Goal: Task Accomplishment & Management: Manage account settings

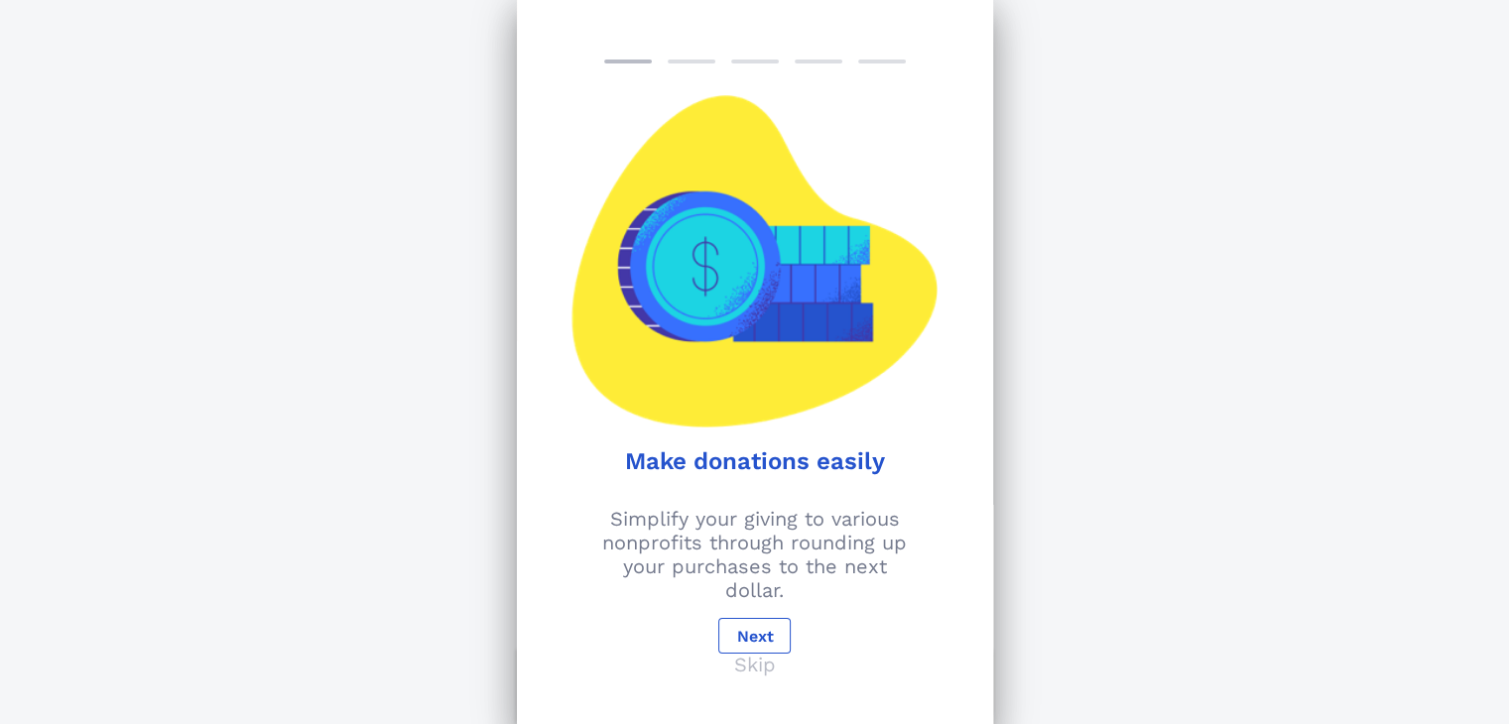
click at [756, 667] on p "Skip" at bounding box center [755, 665] width 42 height 24
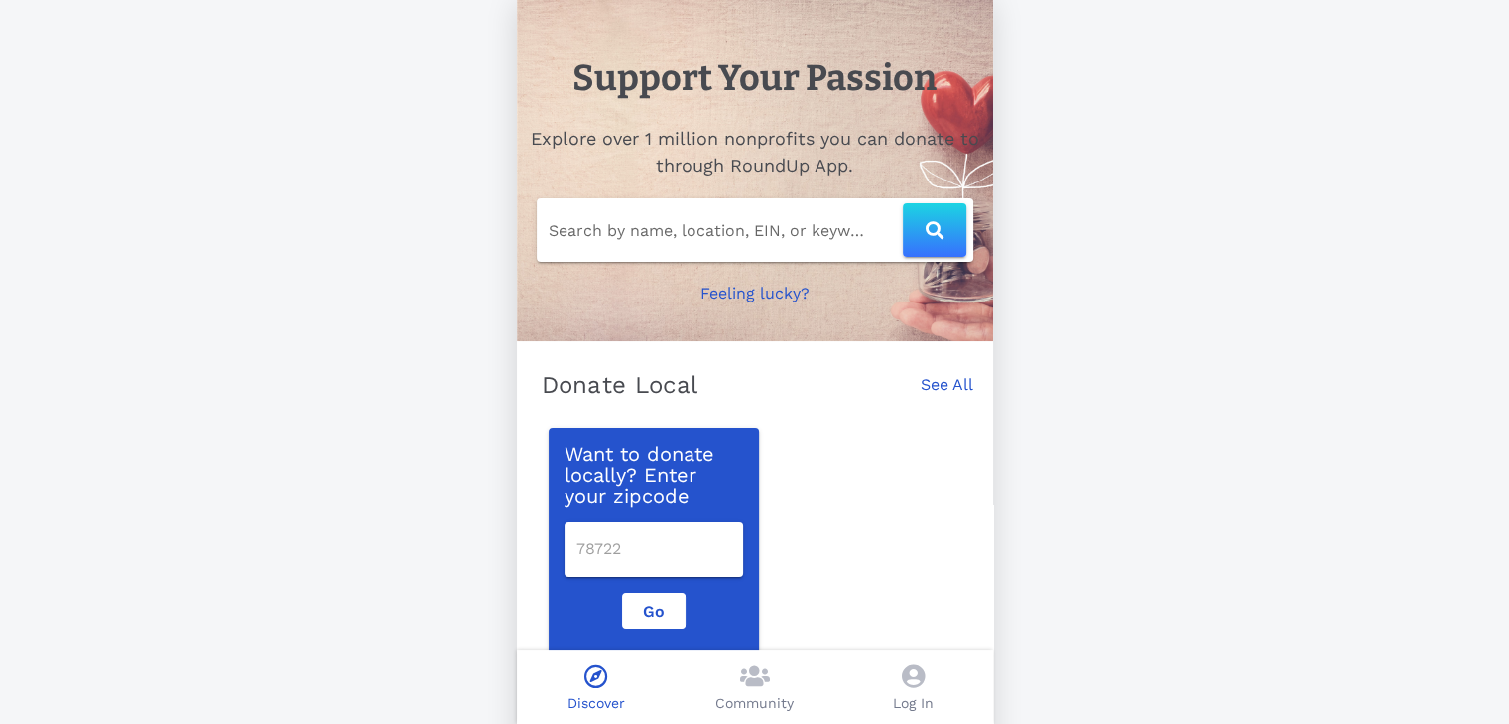
click at [908, 673] on icon at bounding box center [913, 677] width 23 height 24
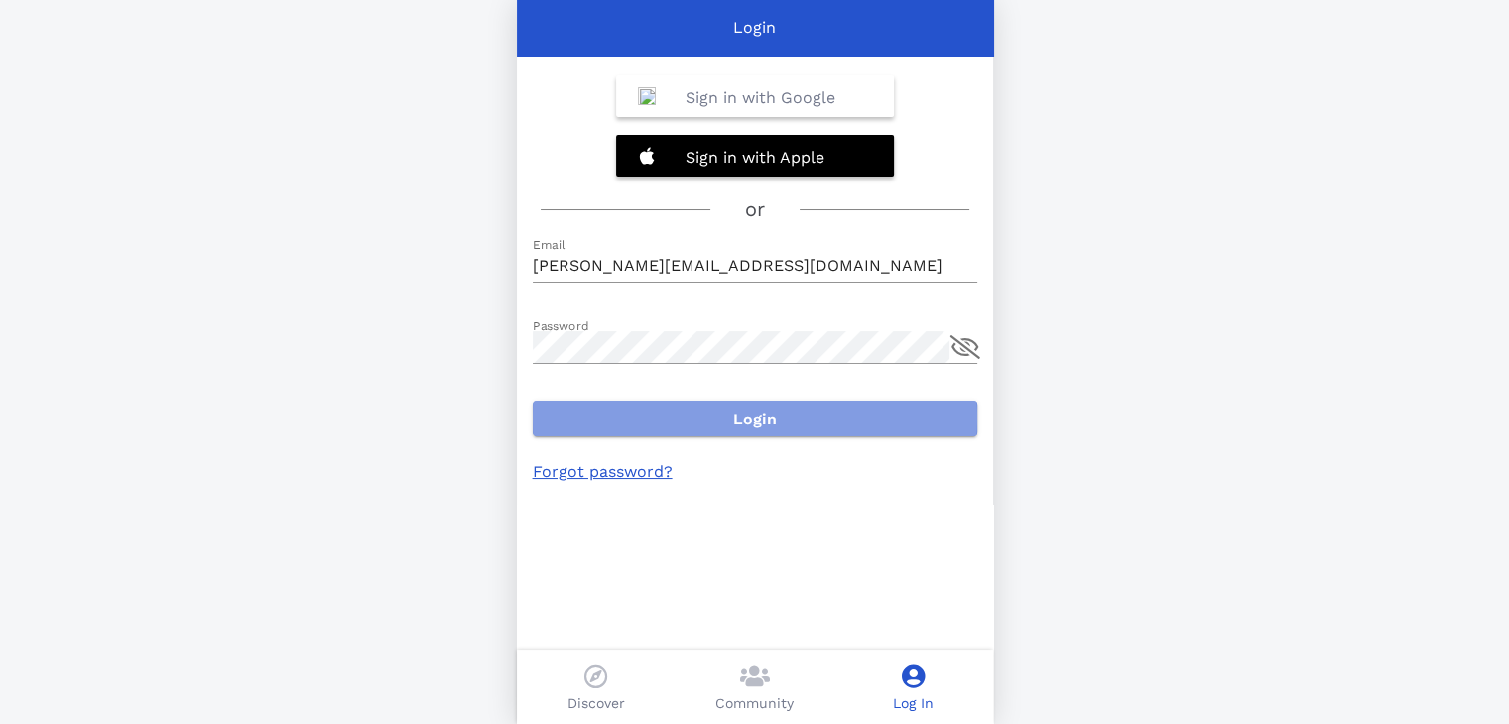
click at [749, 410] on span "Login" at bounding box center [754, 419] width 413 height 19
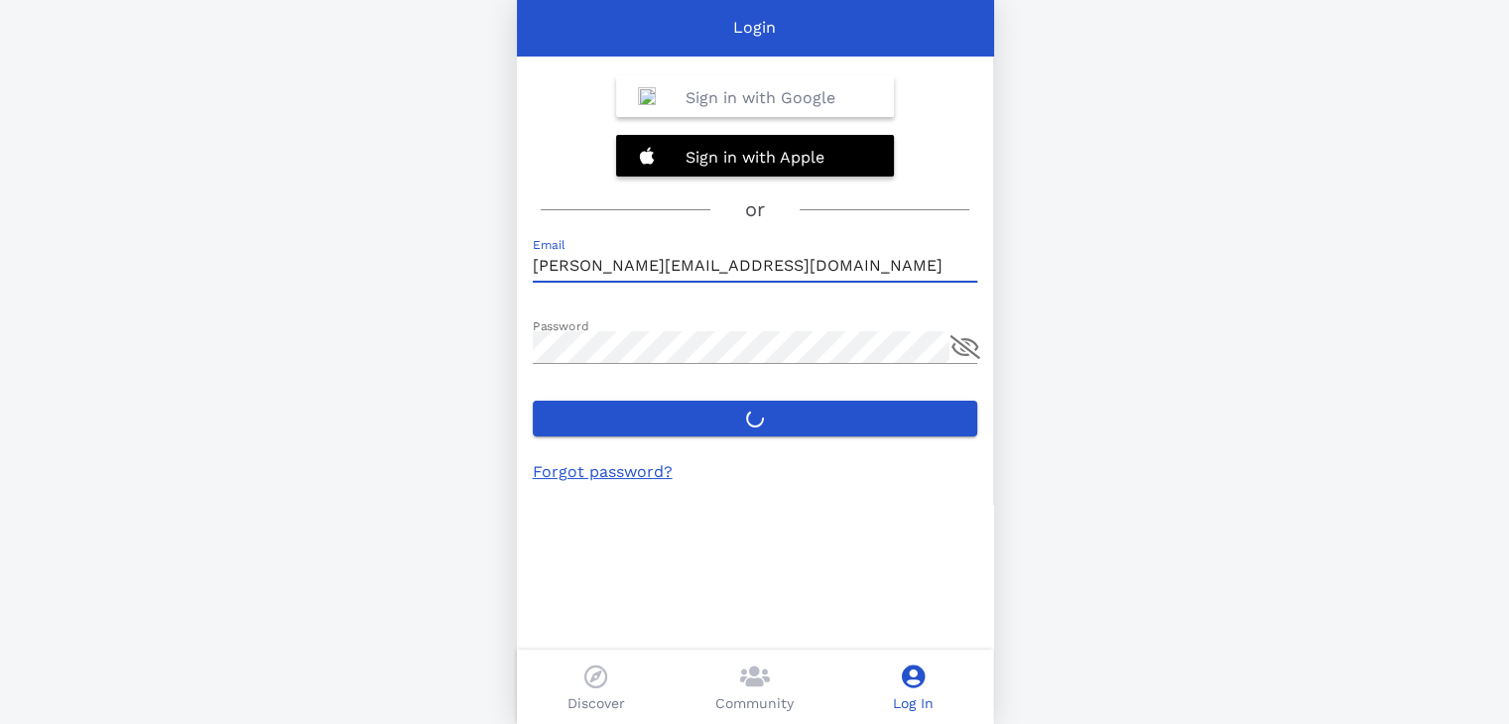
click at [706, 269] on input "[PERSON_NAME][EMAIL_ADDRESS][DOMAIN_NAME]" at bounding box center [755, 266] width 444 height 32
type input "[PERSON_NAME][EMAIL_ADDRESS][DOMAIN_NAME]"
click at [795, 411] on label "Login" at bounding box center [755, 419] width 444 height 36
click at [795, 411] on button "Login" at bounding box center [755, 419] width 444 height 36
